Goal: Communication & Community: Answer question/provide support

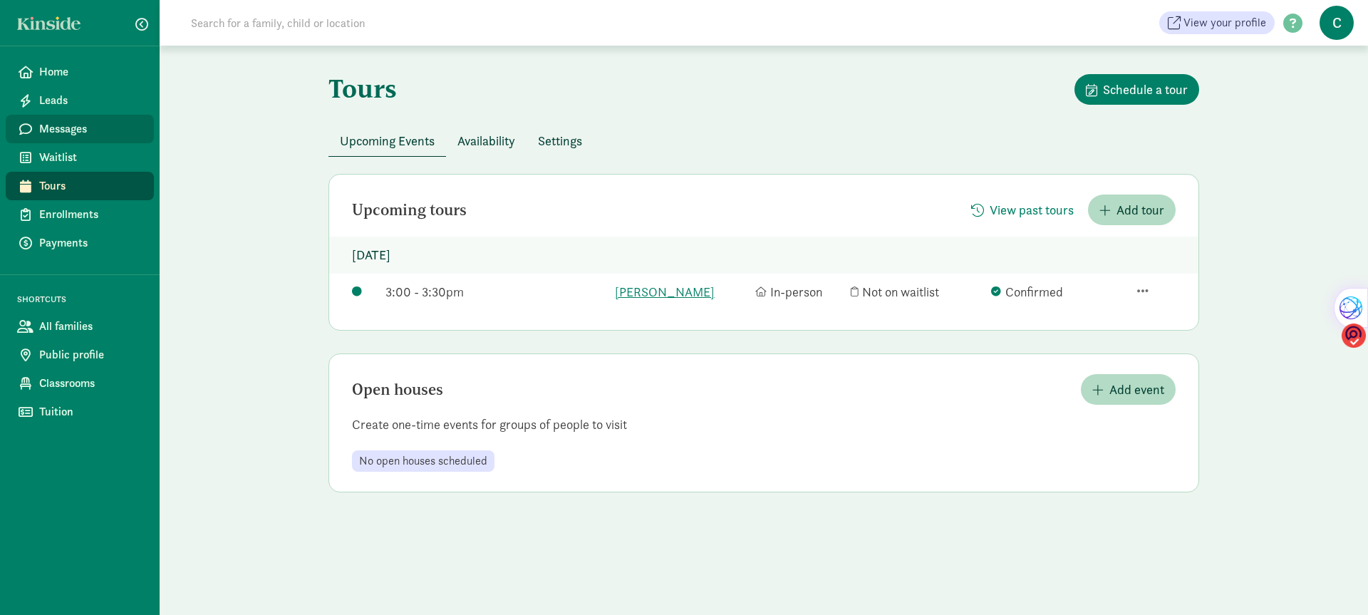
click at [78, 125] on span "Messages" at bounding box center [90, 128] width 103 height 17
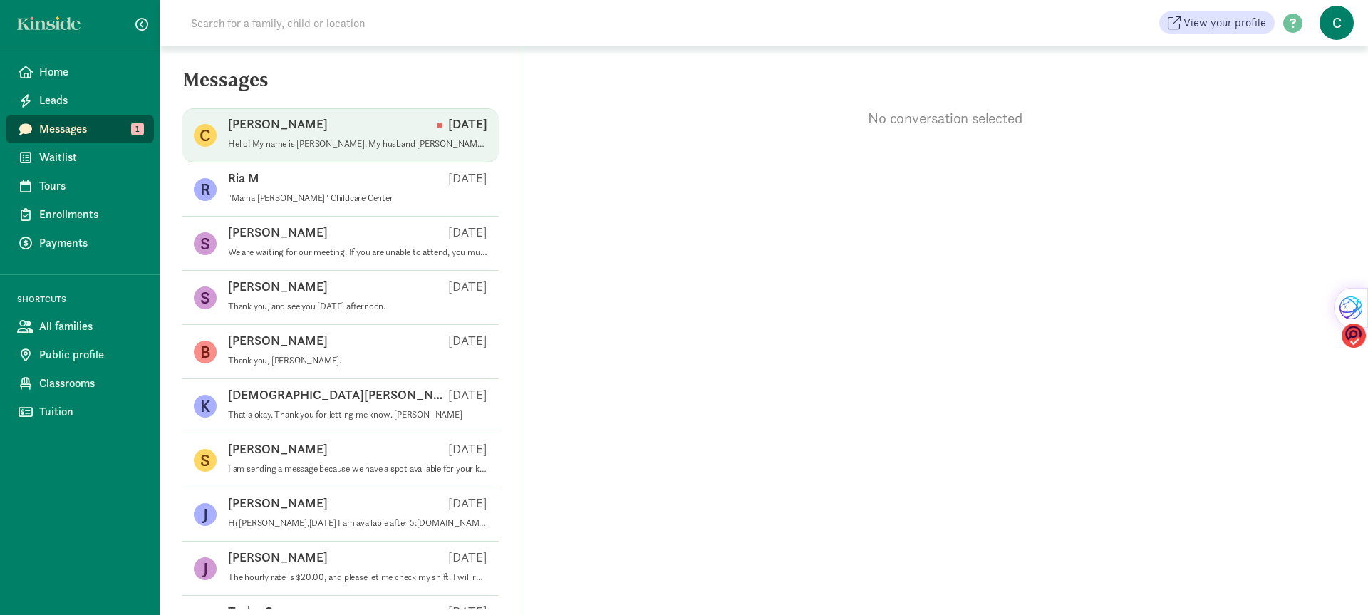
click at [287, 138] on p "Hello! My name is [PERSON_NAME]. My husband [PERSON_NAME] and I and our son, [P…" at bounding box center [357, 143] width 259 height 11
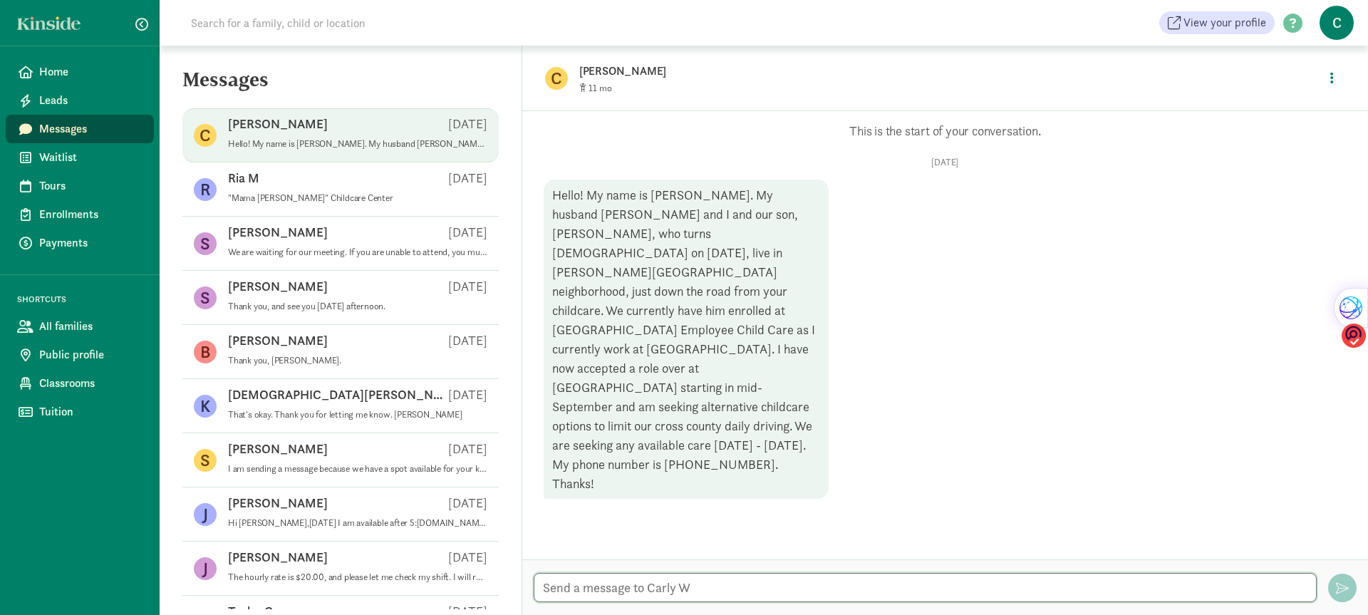
click at [566, 585] on textarea at bounding box center [924, 587] width 783 height 29
type textarea "Hi [PERSON_NAME]"
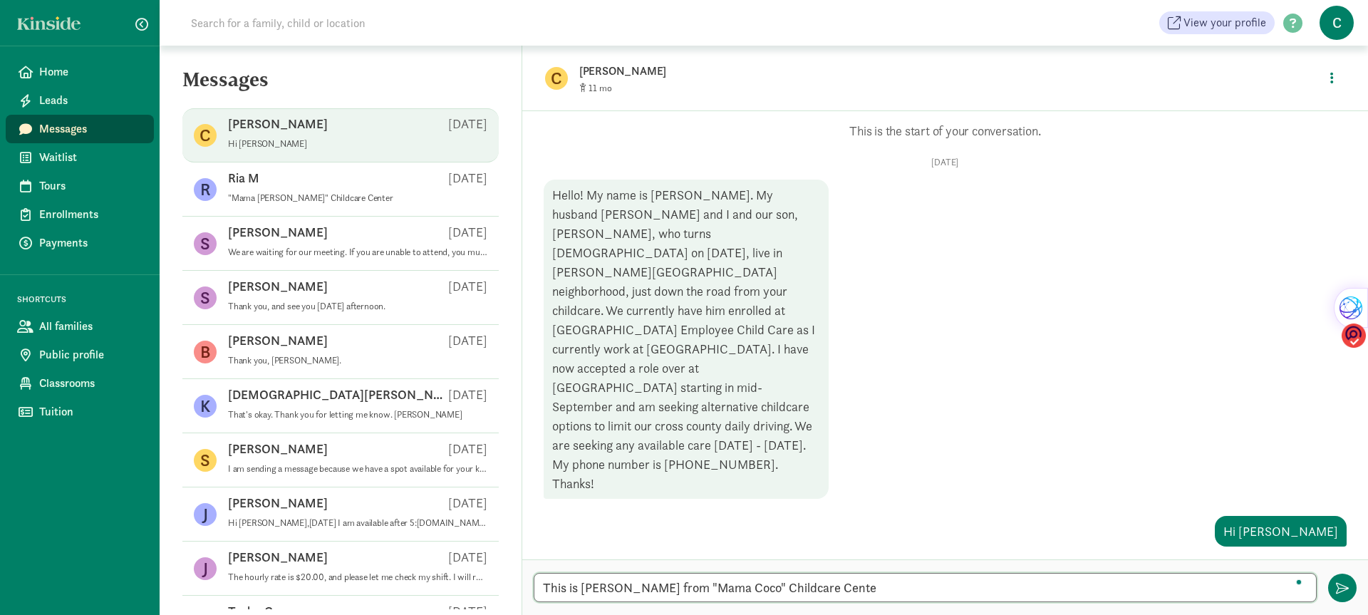
type textarea "This is [PERSON_NAME] from "Mama Coco" Childcare Center"
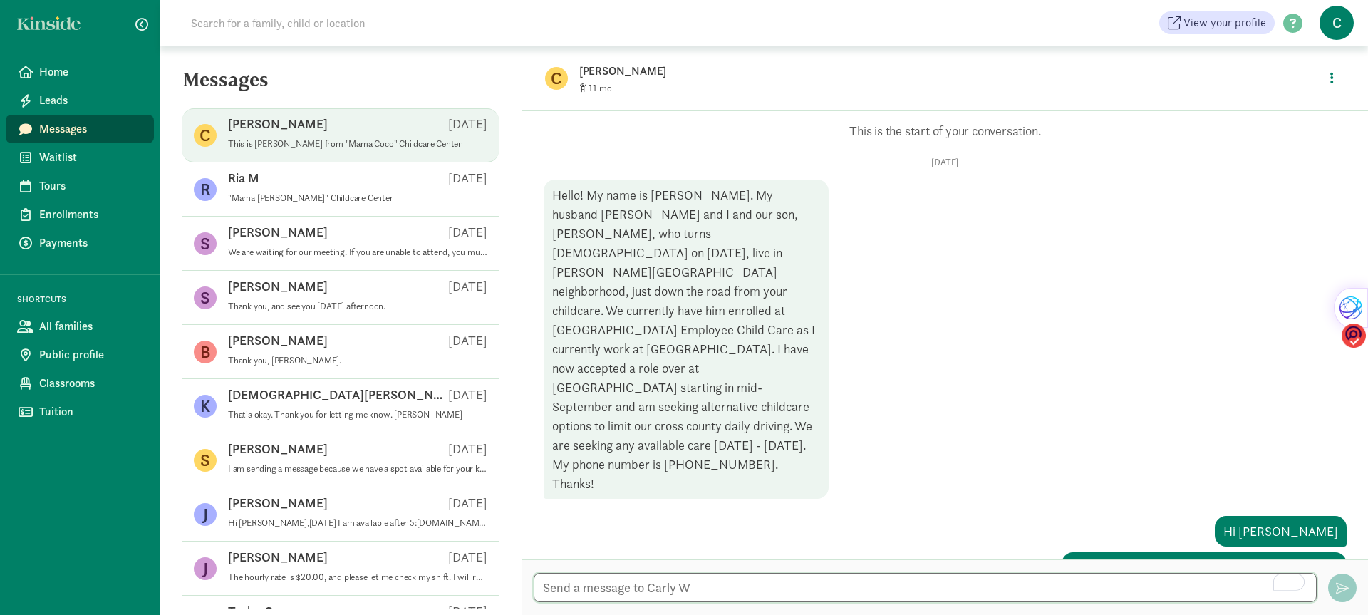
scroll to position [2, 0]
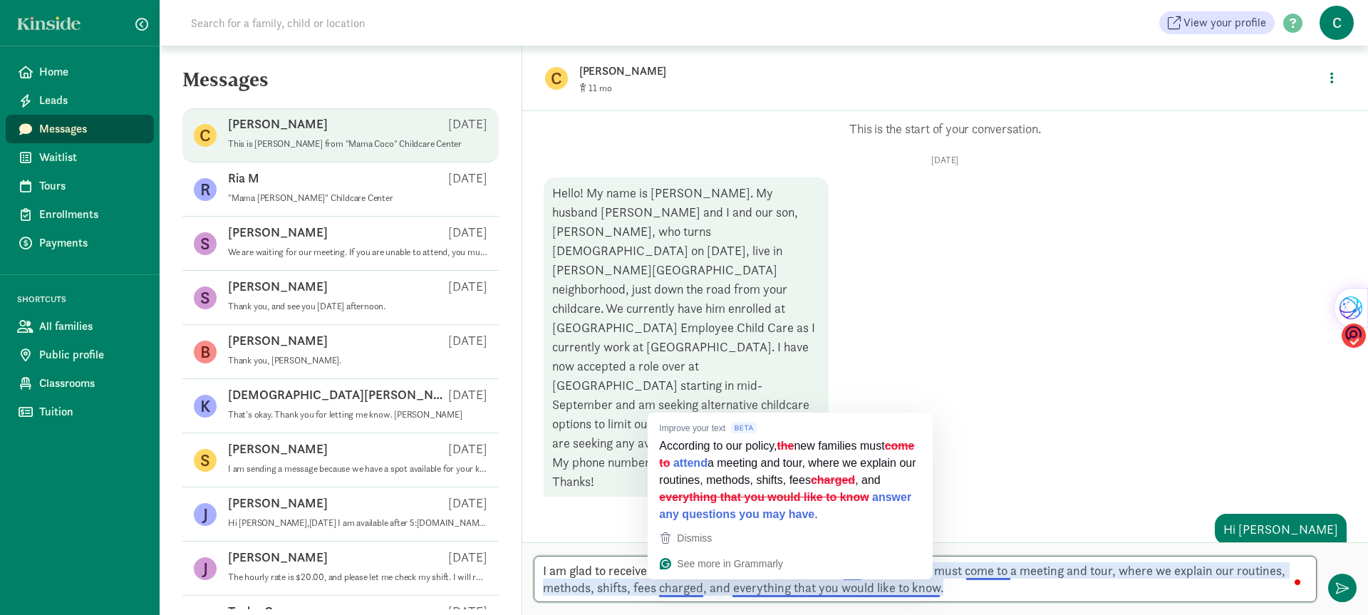
paste textarea "new families must attend a meeting and tour, where we explain our routines, met…"
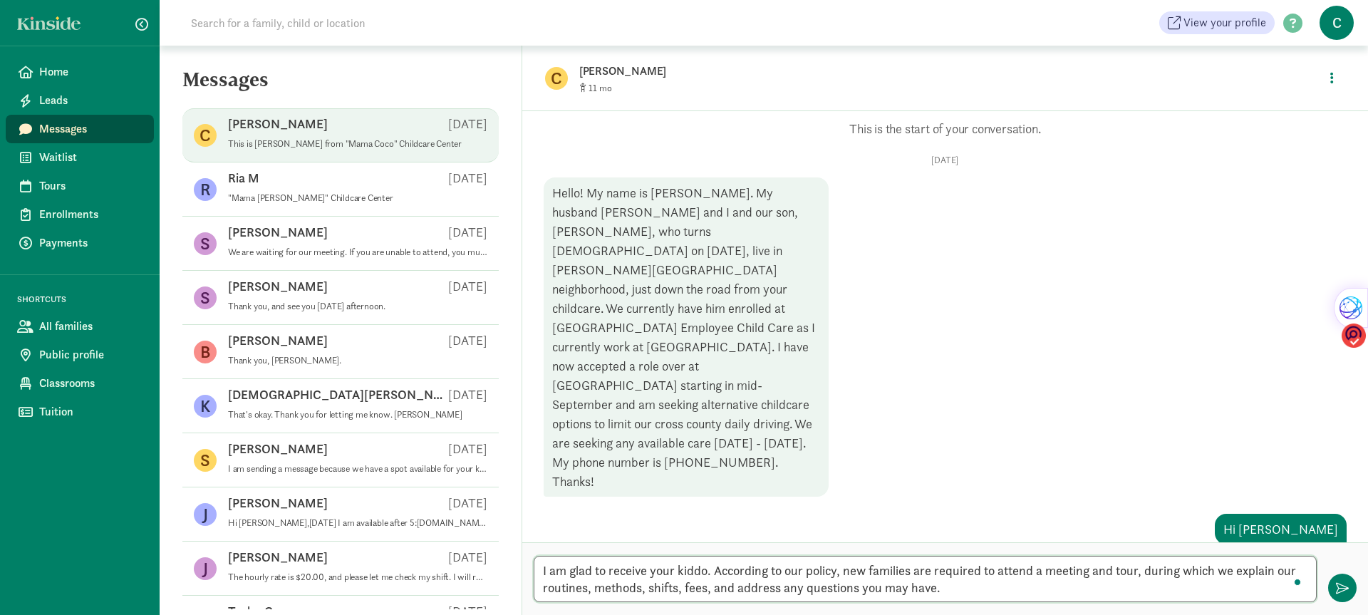
click at [945, 588] on textarea "I am glad to receive your kiddo. According to our policy, new families are requ…" at bounding box center [924, 579] width 783 height 46
type textarea "I am glad to receive your kiddo. According to our policy, new families are requ…"
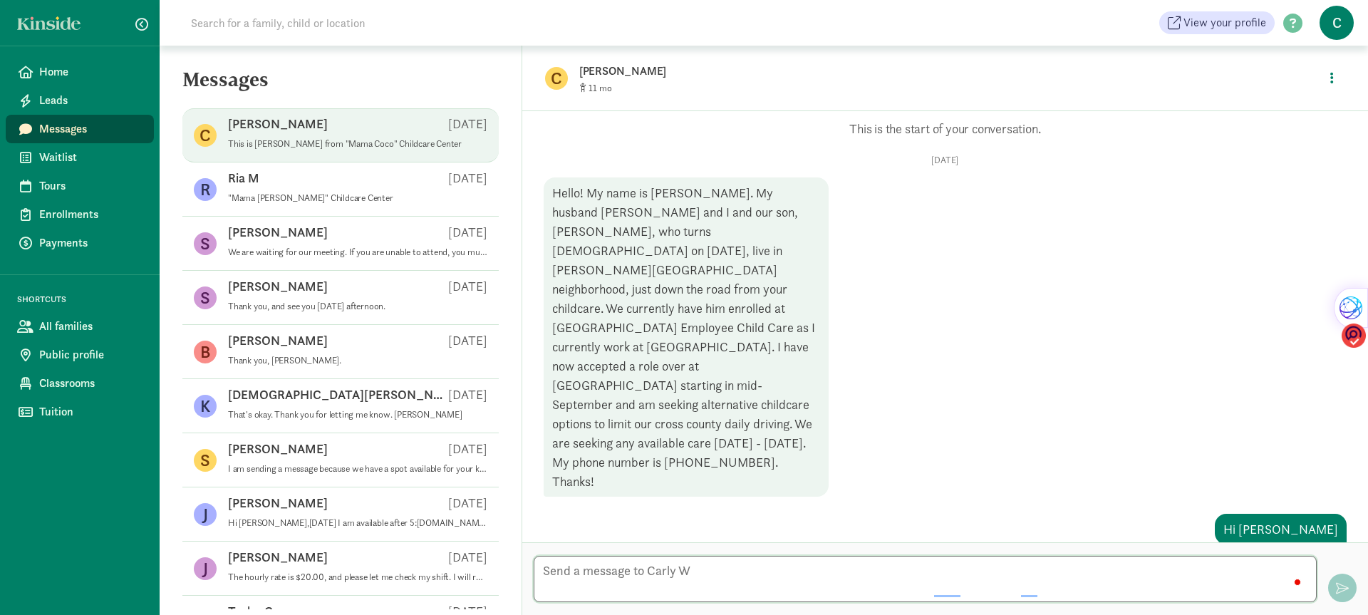
scroll to position [115, 0]
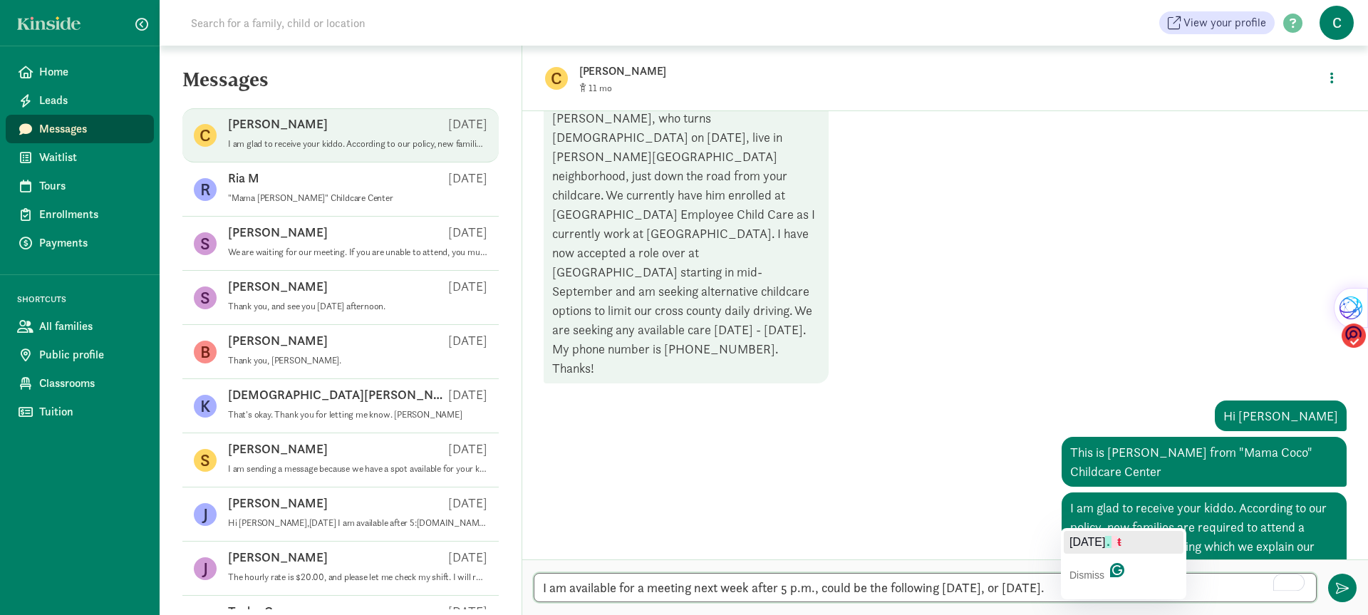
click at [1091, 546] on span "[DATE]" at bounding box center [1087, 542] width 36 height 12
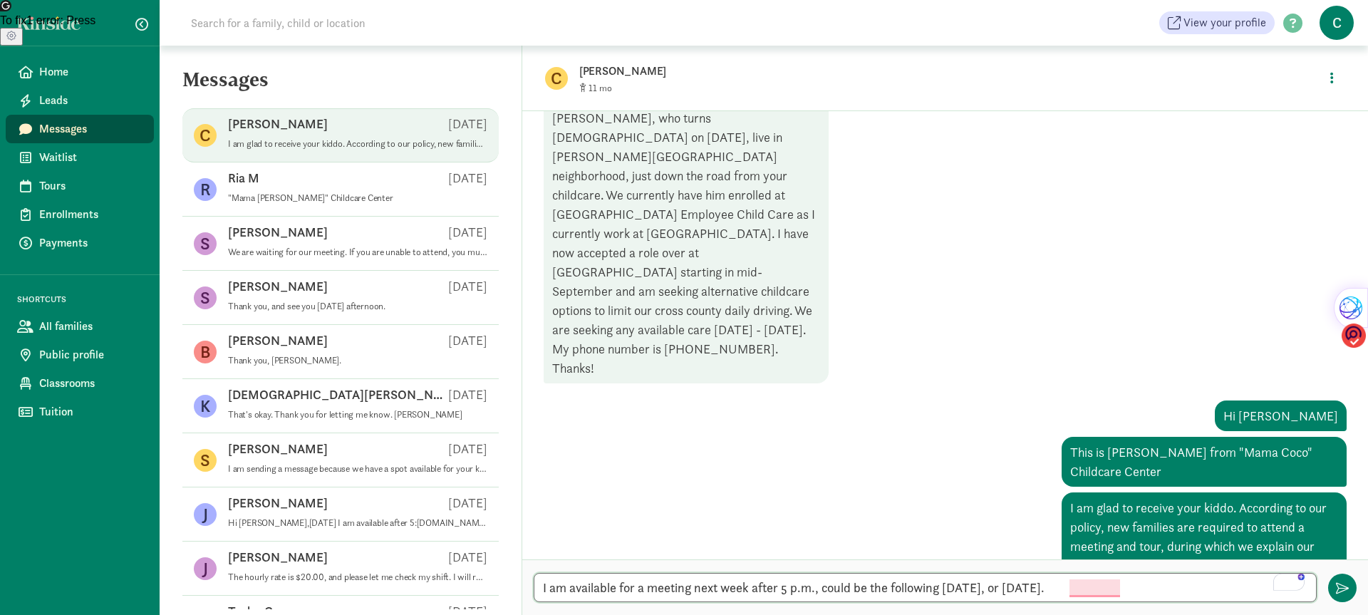
click at [1092, 586] on textarea "I am available for a meeting next week after 5 p.m., could be the following [DA…" at bounding box center [924, 587] width 783 height 29
click at [1185, 589] on textarea "I am available for a meeting next week after 5 p.m., could be the following [DA…" at bounding box center [924, 587] width 783 height 29
click at [1296, 584] on div "1" at bounding box center [1294, 581] width 20 height 23
click at [1286, 583] on div "1" at bounding box center [1294, 581] width 20 height 23
click at [1208, 590] on textarea "I am available for a meeting next week after 5 p.m., could be the following [DA…" at bounding box center [924, 587] width 783 height 29
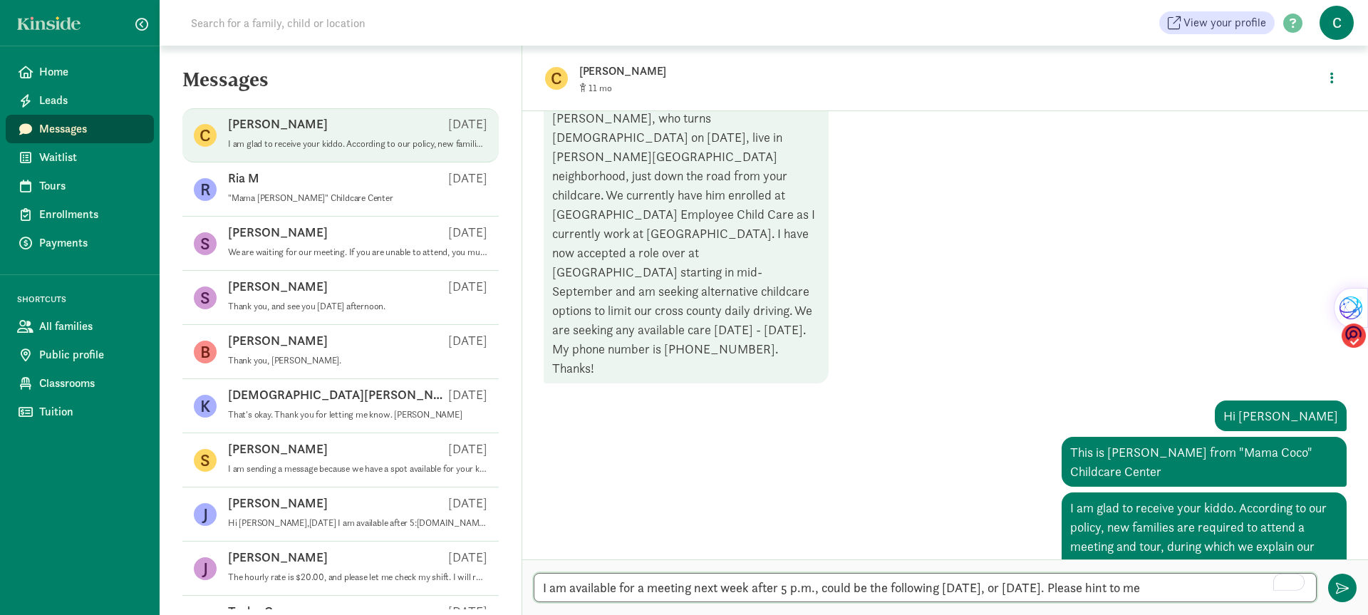
click at [1271, 584] on textarea "I am available for a meeting next week after 5 p.m., could be the following [DA…" at bounding box center [924, 587] width 783 height 29
type textarea "I am available for a meeting next week after 5 p.m., could be the following [DA…"
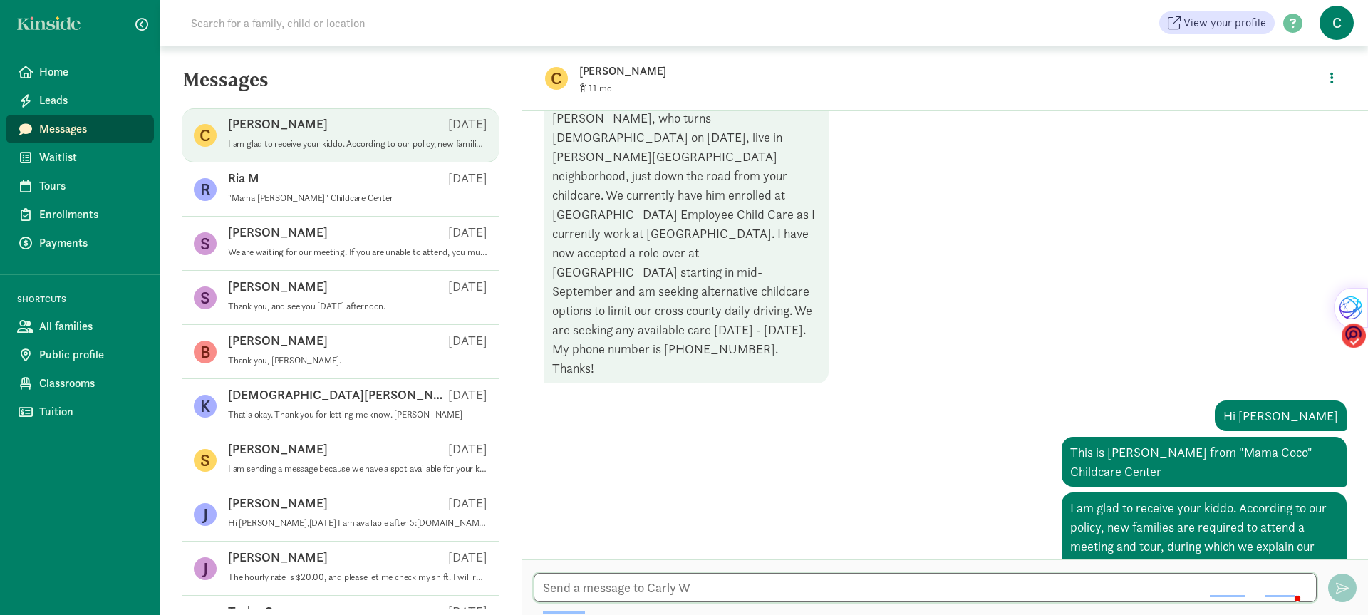
scroll to position [209, 0]
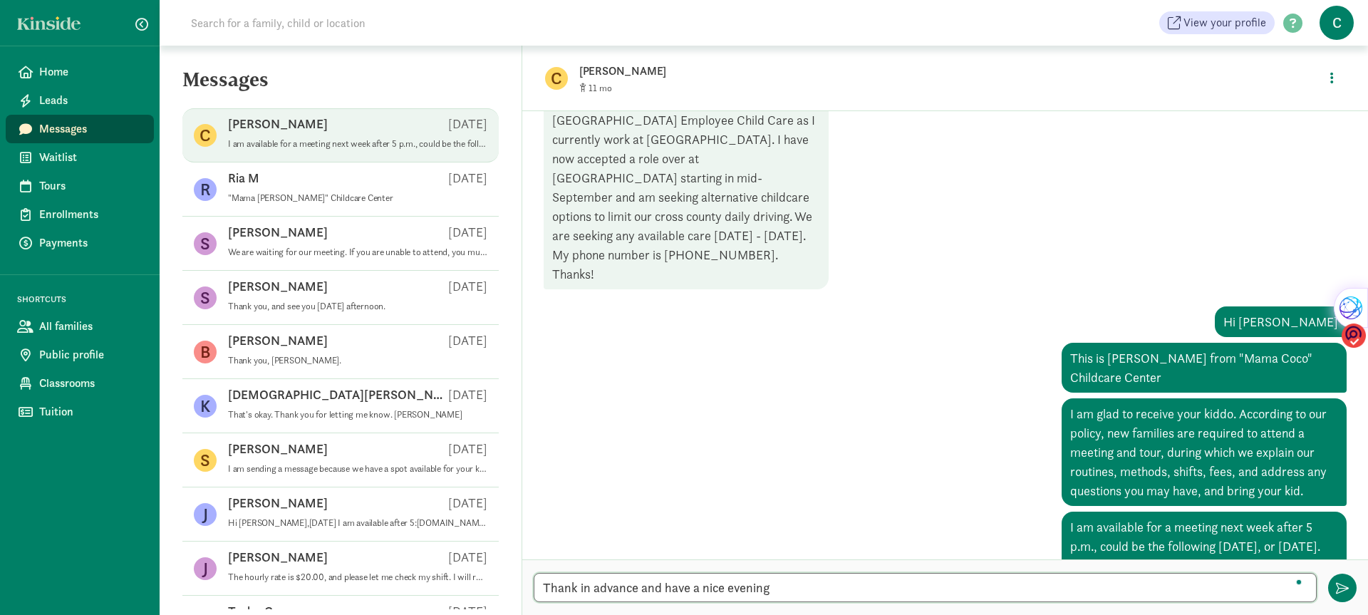
type textarea "Thank in advance and have a nice evening."
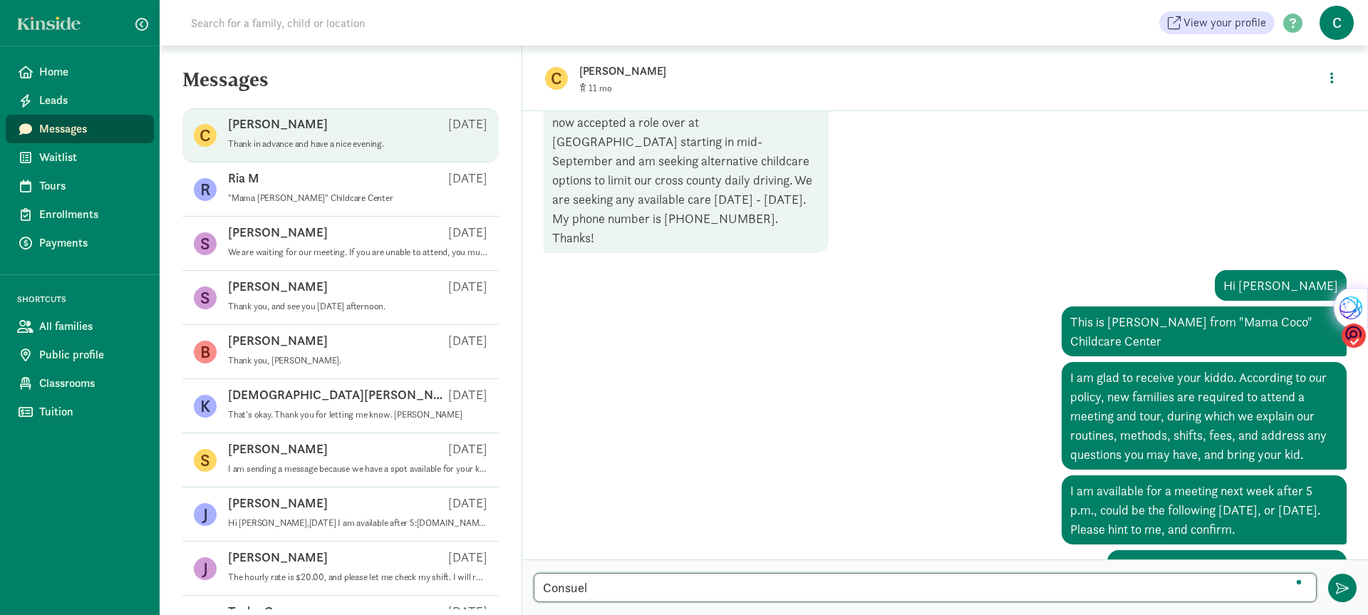
type textarea "[PERSON_NAME]"
